Goal: Information Seeking & Learning: Learn about a topic

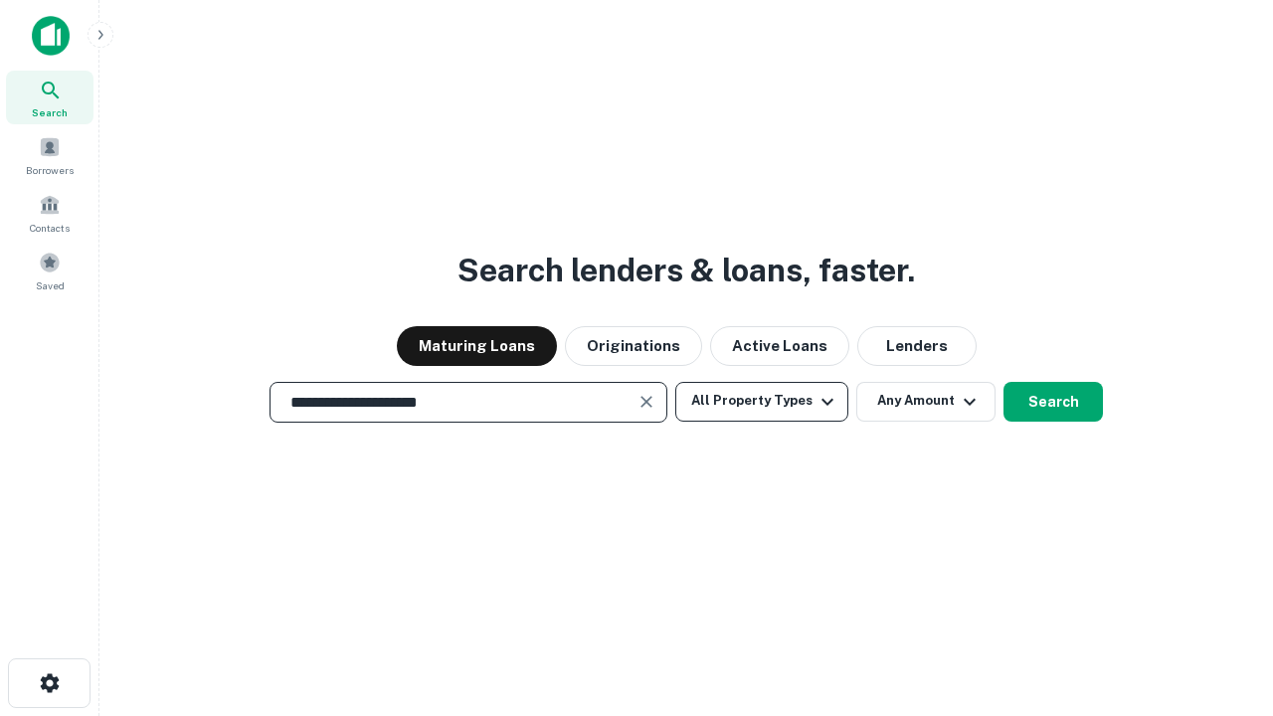
type input "**********"
click at [762, 401] on button "All Property Types" at bounding box center [761, 402] width 173 height 40
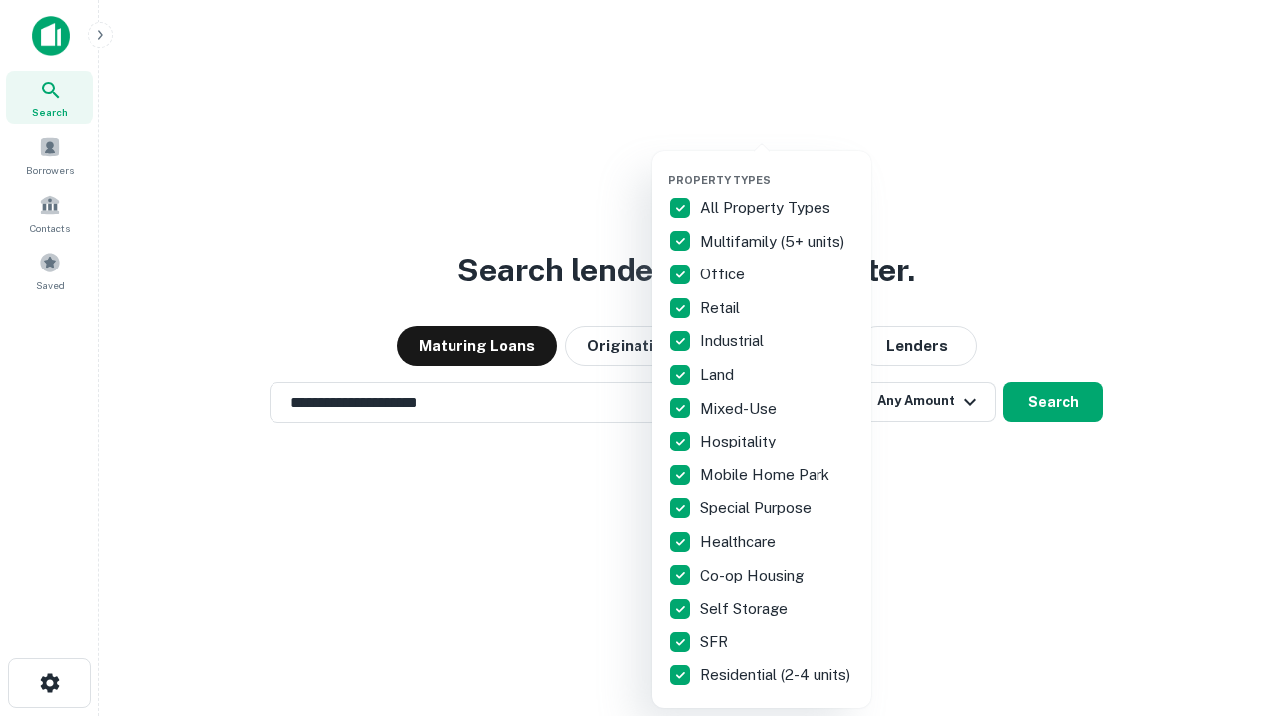
click at [778, 167] on button "button" at bounding box center [777, 167] width 219 height 1
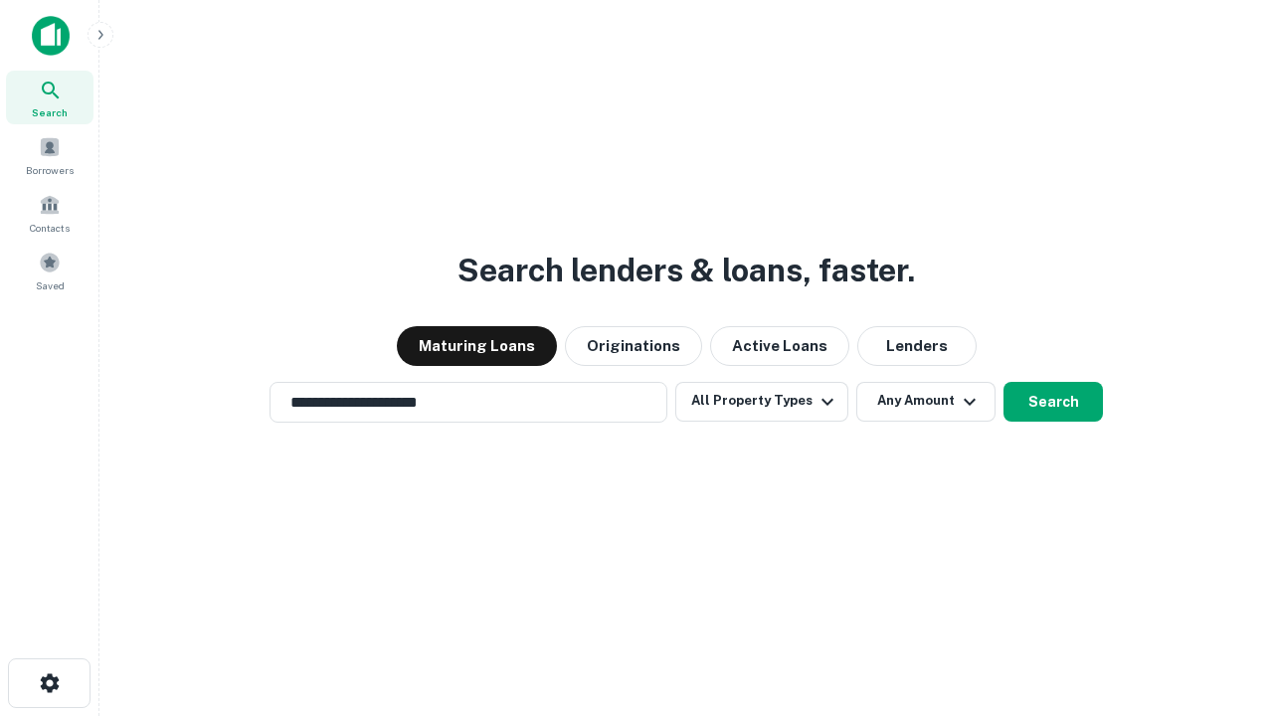
scroll to position [31, 0]
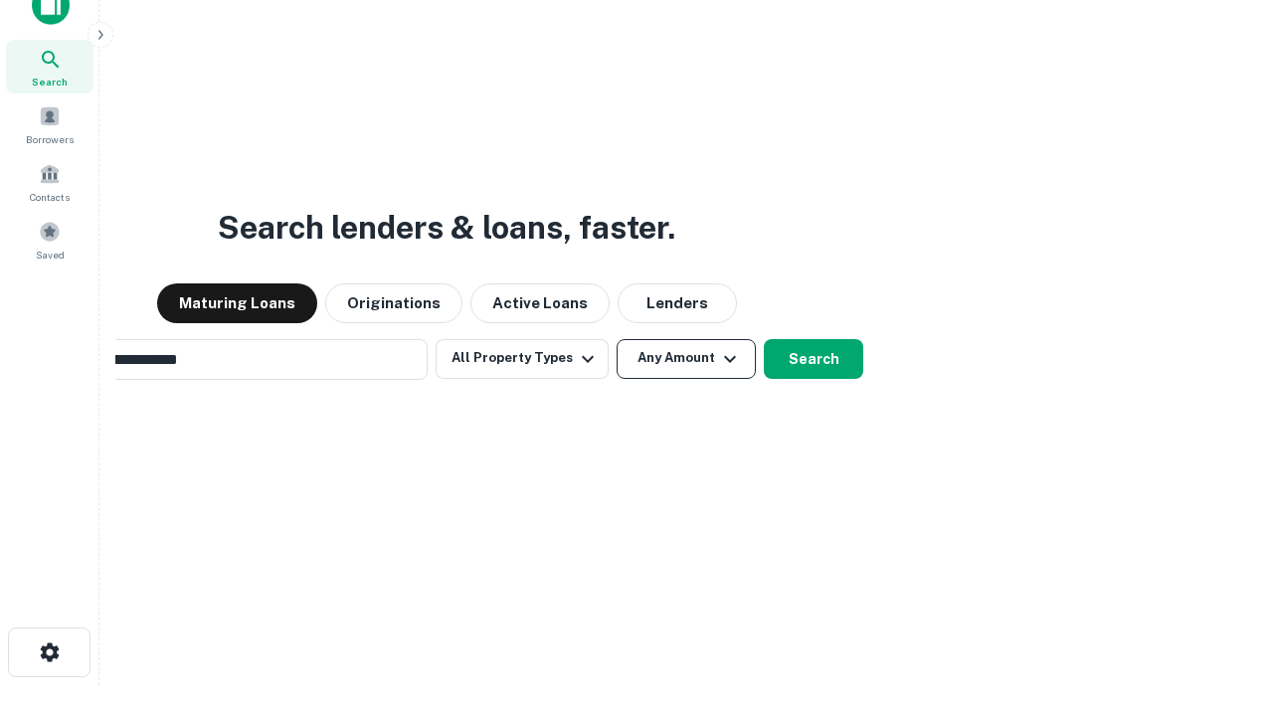
click at [617, 339] on button "Any Amount" at bounding box center [686, 359] width 139 height 40
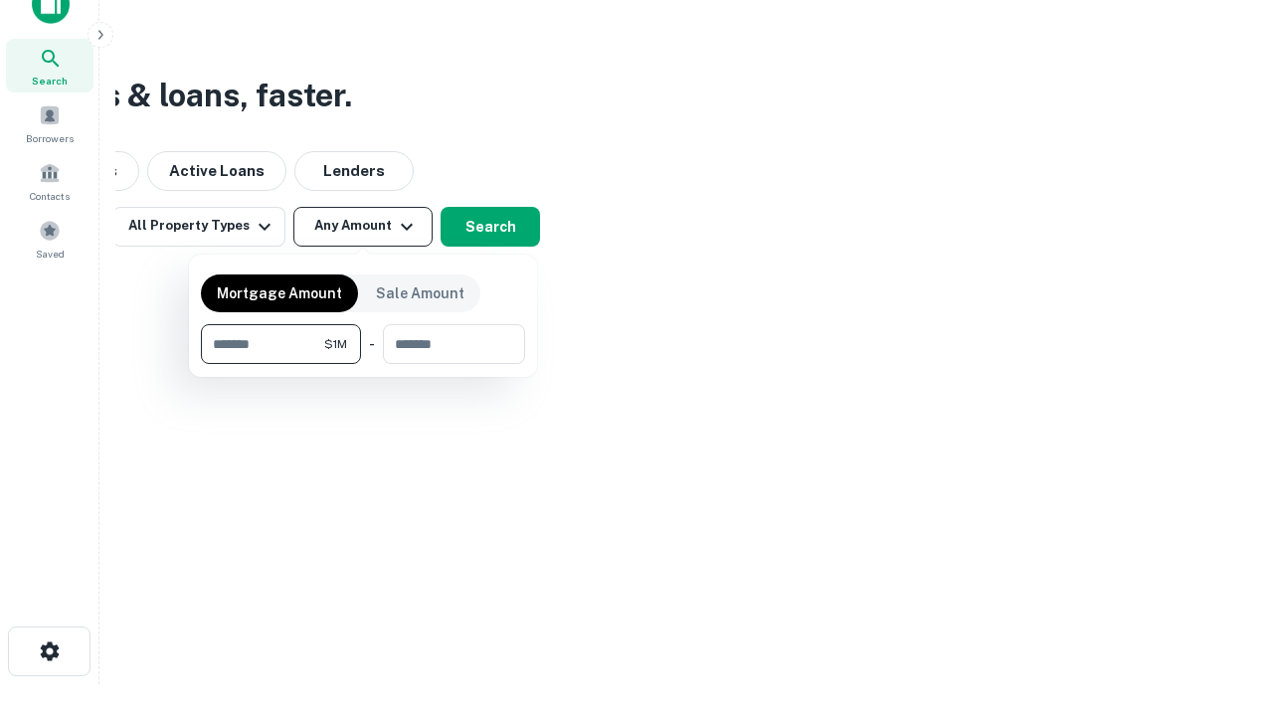
type input "*******"
click at [363, 364] on button "button" at bounding box center [363, 364] width 324 height 1
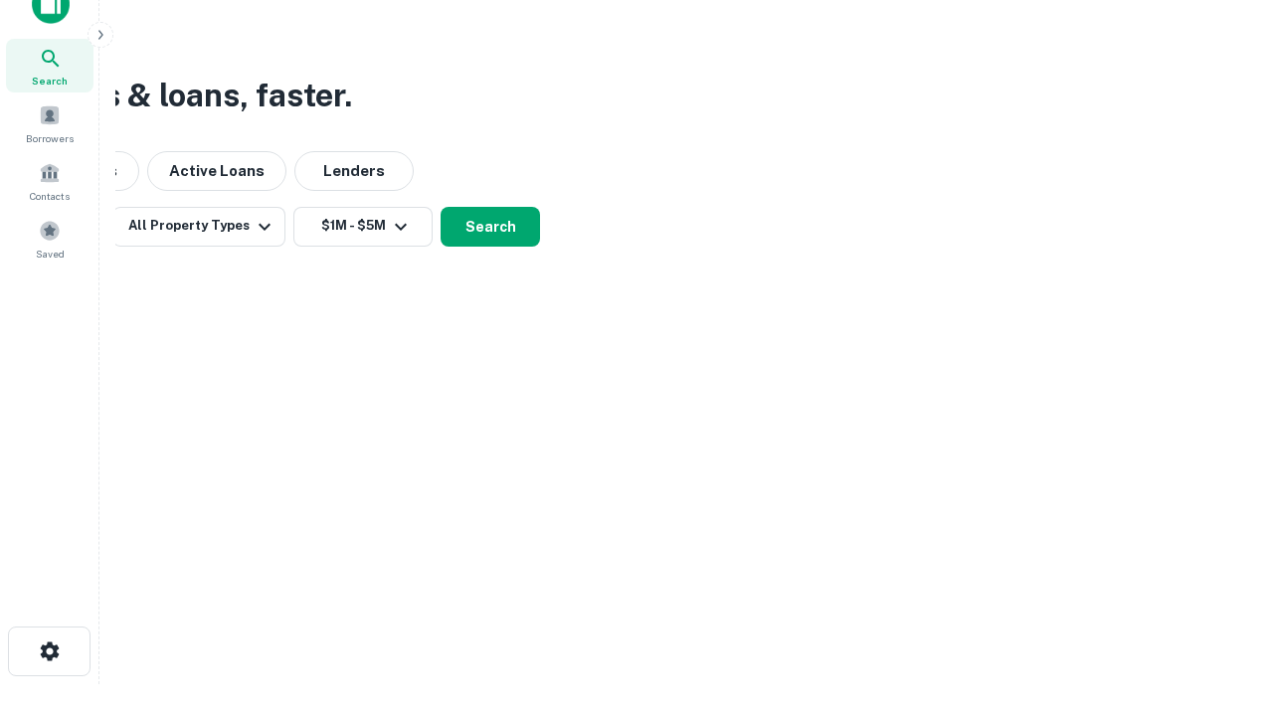
scroll to position [31, 0]
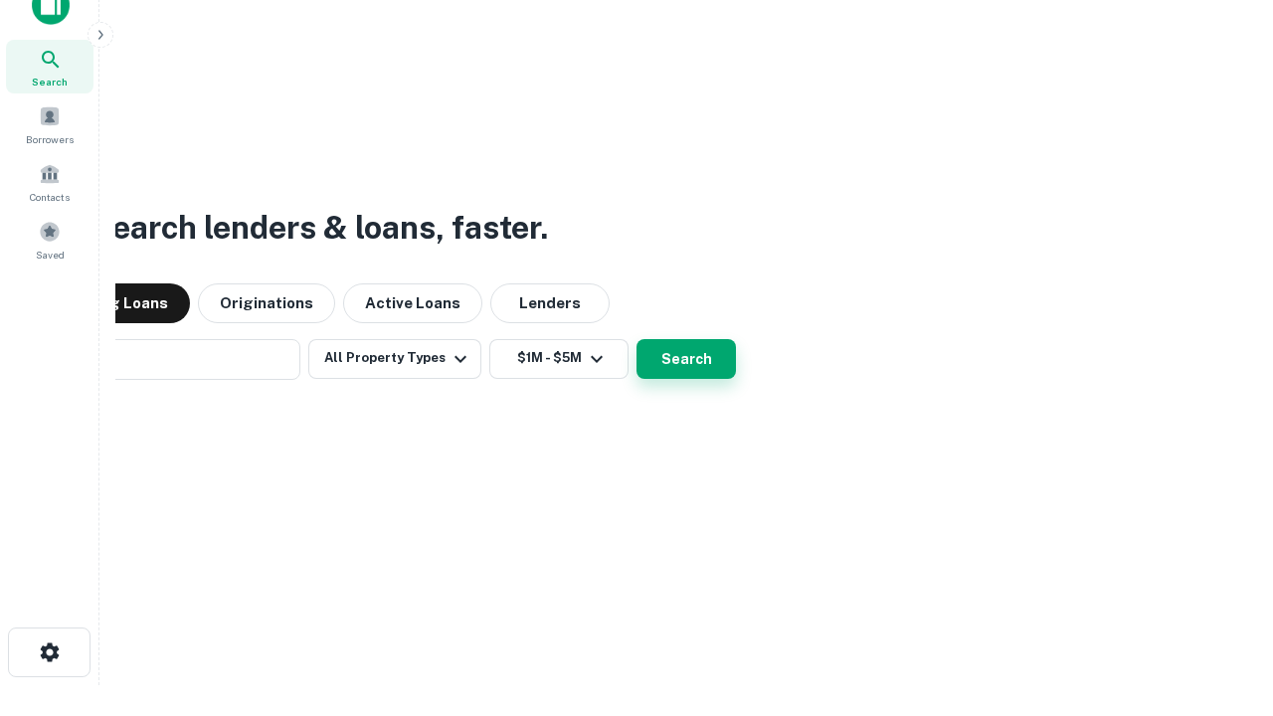
click at [637, 339] on button "Search" at bounding box center [686, 359] width 99 height 40
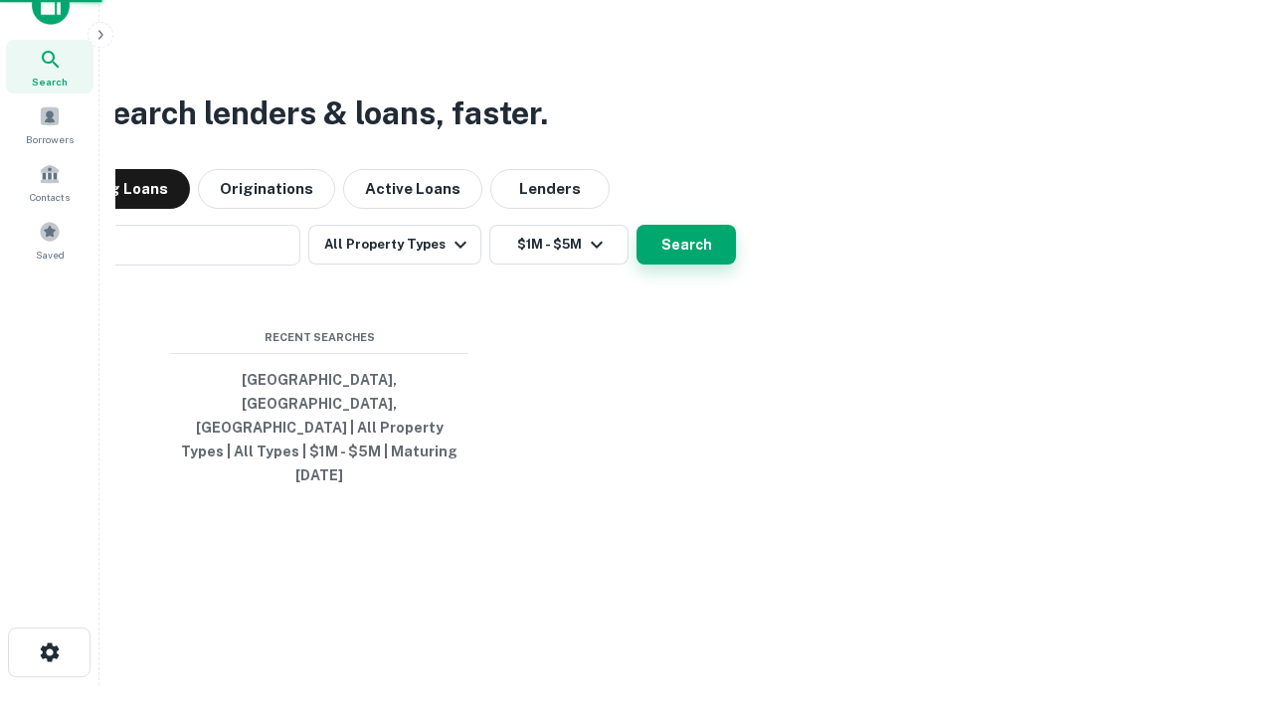
scroll to position [32, 0]
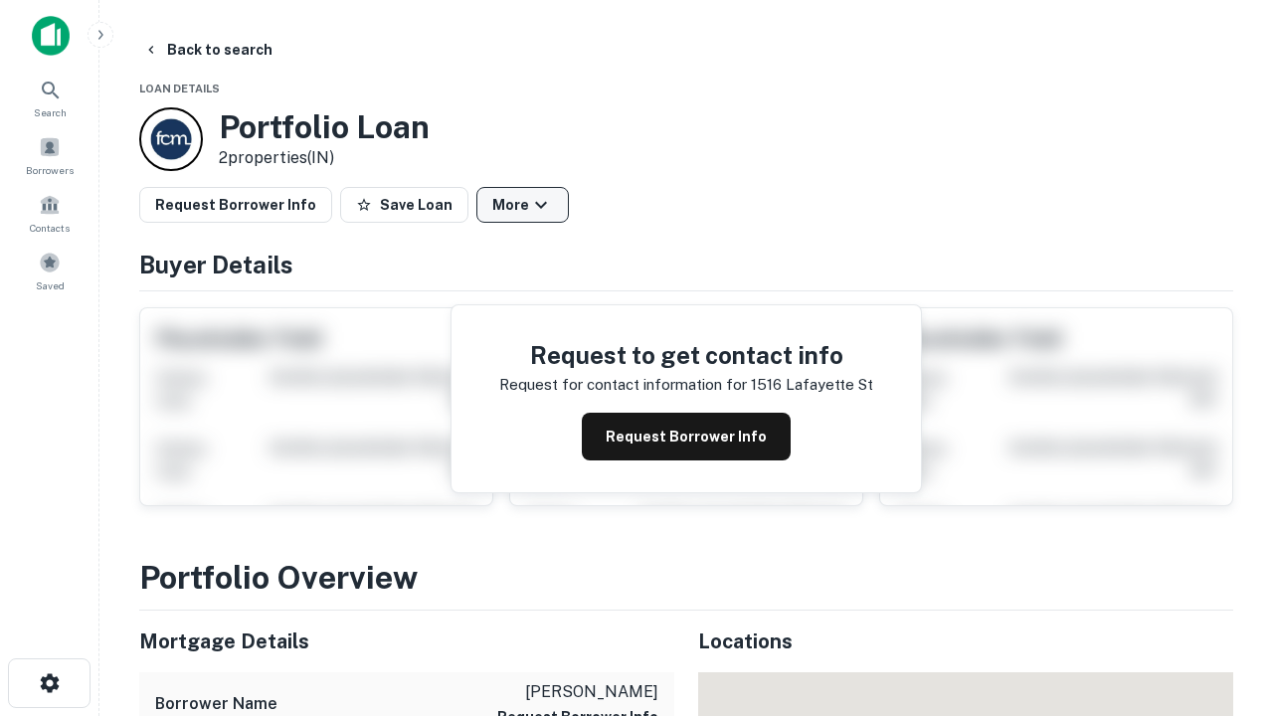
click at [522, 205] on button "More" at bounding box center [522, 205] width 93 height 36
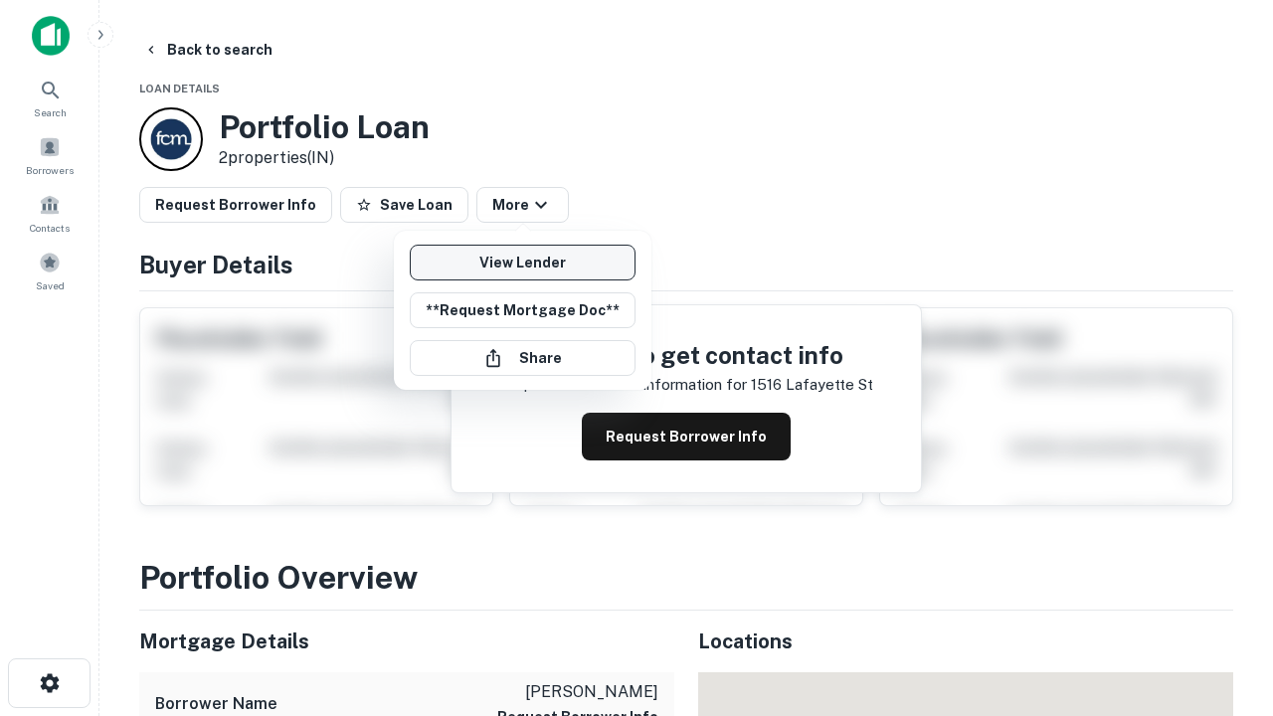
click at [522, 263] on link "View Lender" at bounding box center [523, 263] width 226 height 36
